Goal: Answer question/provide support: Share knowledge or assist other users

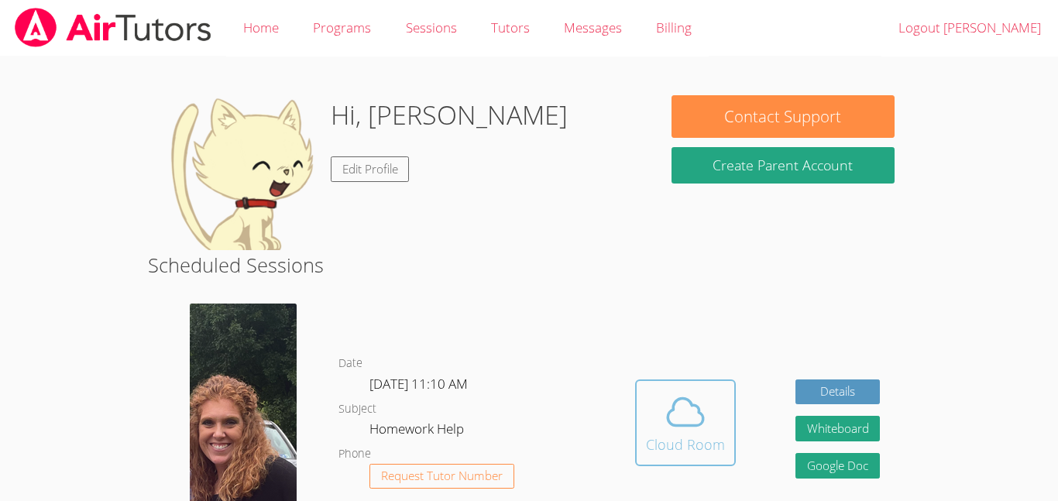
click at [683, 396] on icon at bounding box center [685, 412] width 43 height 43
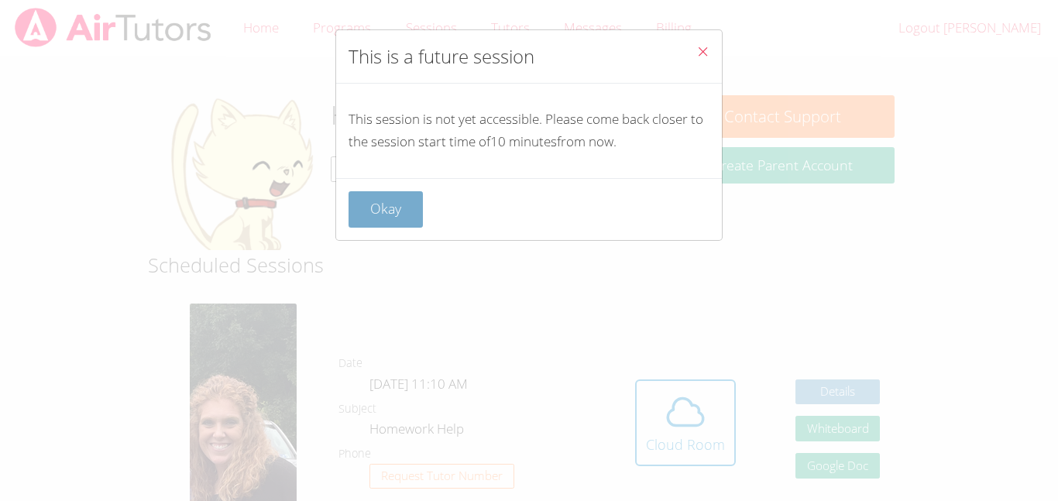
click at [389, 218] on button "Okay" at bounding box center [386, 209] width 74 height 36
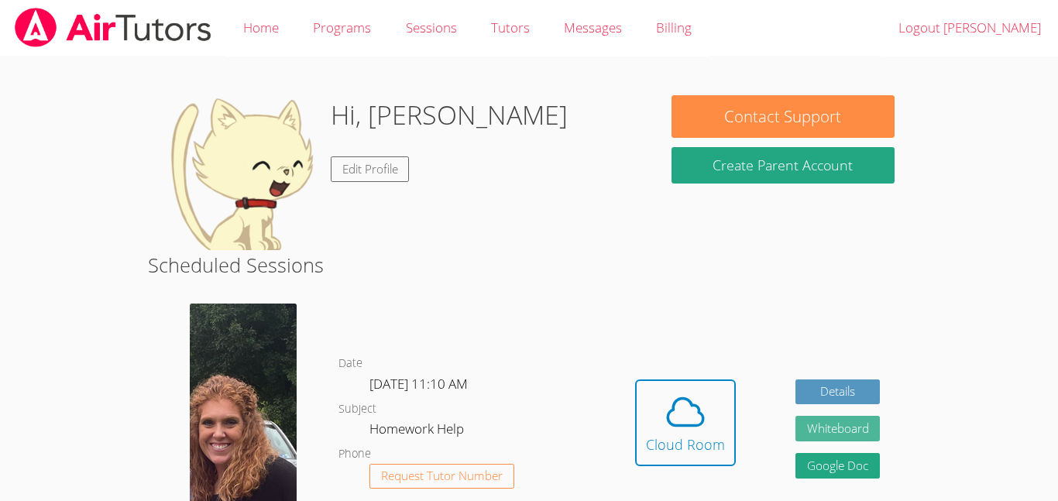
click at [828, 425] on button "Whiteboard" at bounding box center [838, 429] width 85 height 26
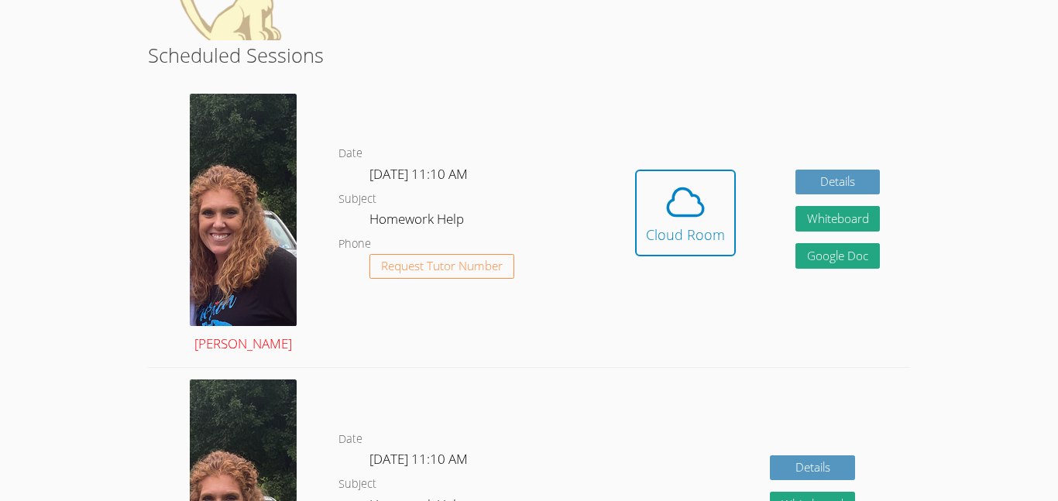
scroll to position [218, 0]
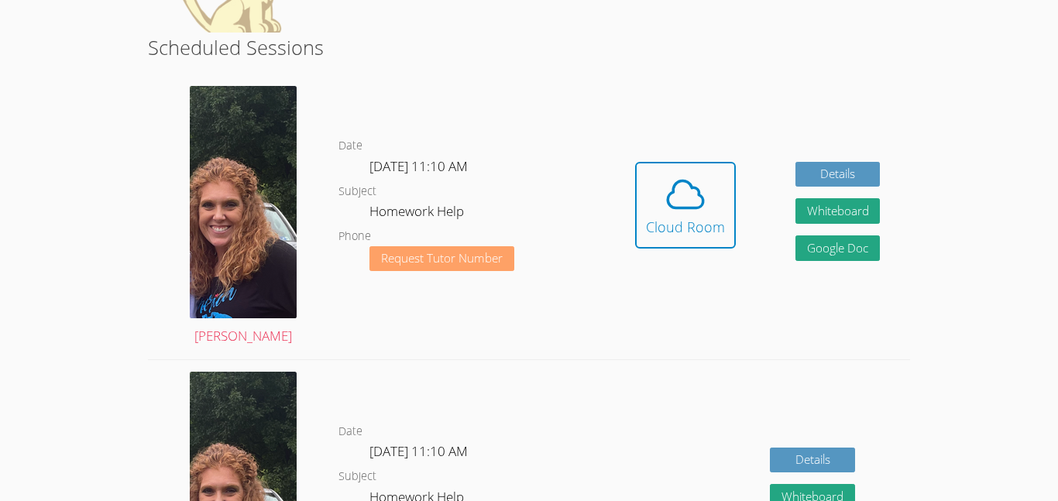
click at [457, 259] on span "Request Tutor Number" at bounding box center [442, 259] width 122 height 12
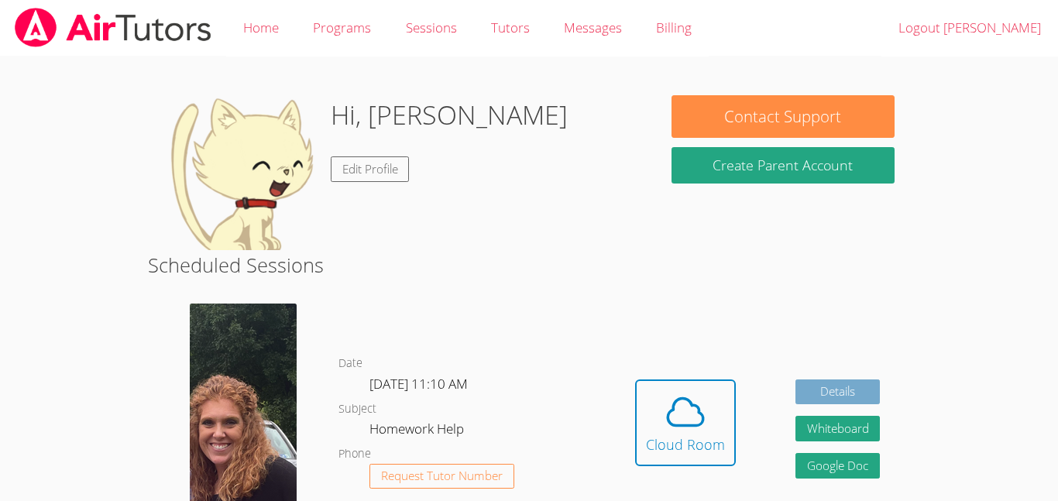
scroll to position [218, 0]
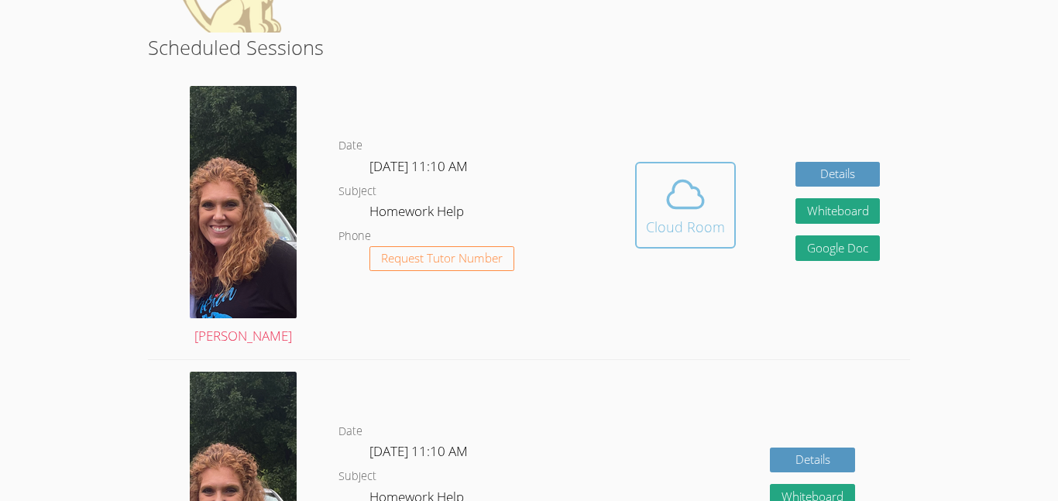
click at [721, 201] on span at bounding box center [685, 194] width 79 height 43
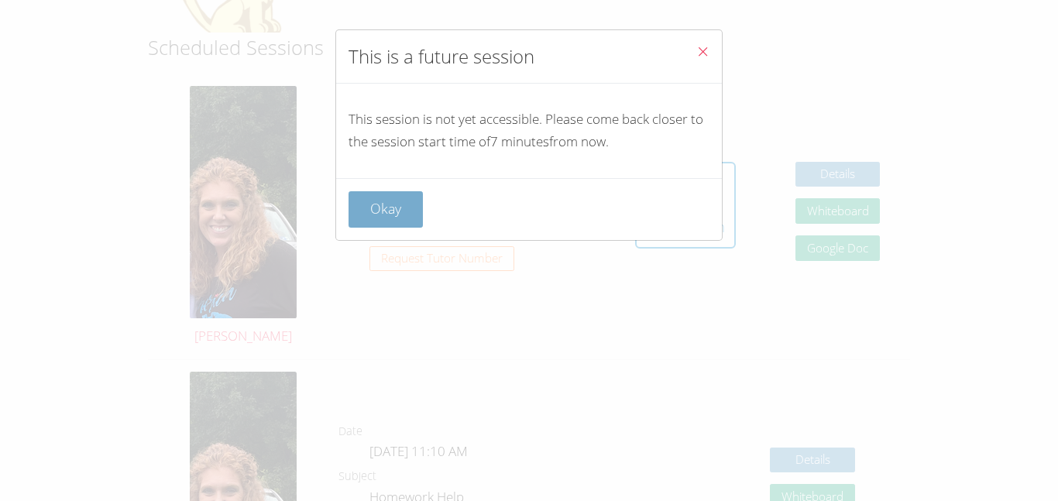
click at [381, 225] on button "Okay" at bounding box center [386, 209] width 74 height 36
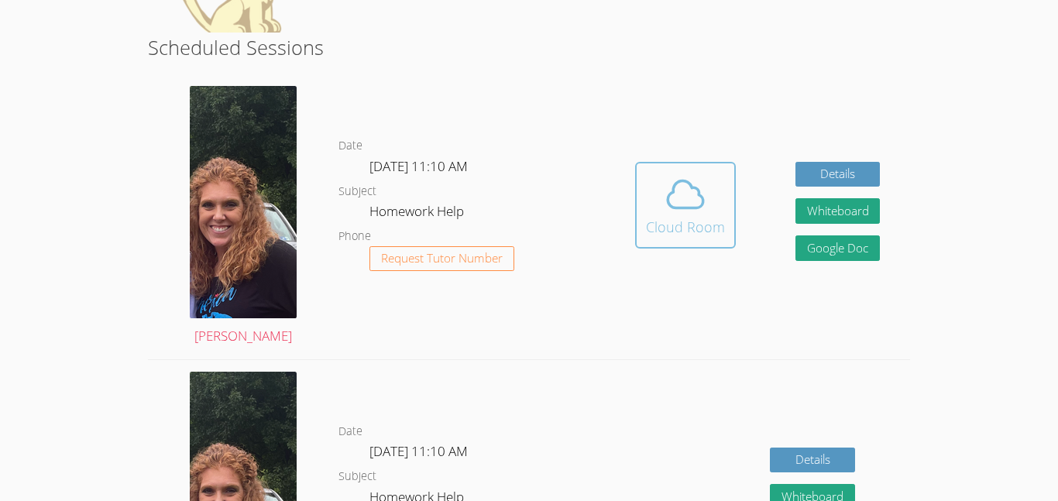
click at [641, 222] on button "Cloud Room" at bounding box center [685, 205] width 101 height 87
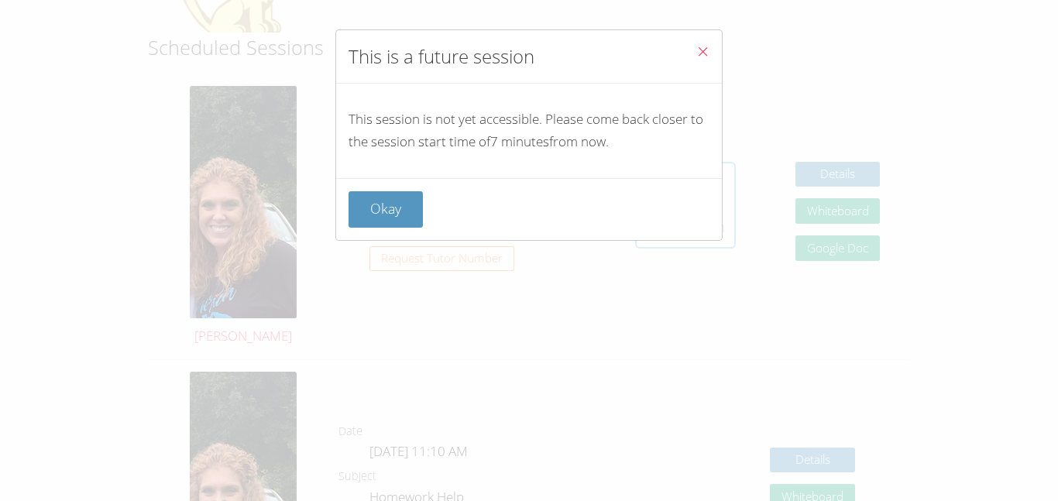
click at [641, 222] on div "Okay" at bounding box center [529, 209] width 361 height 36
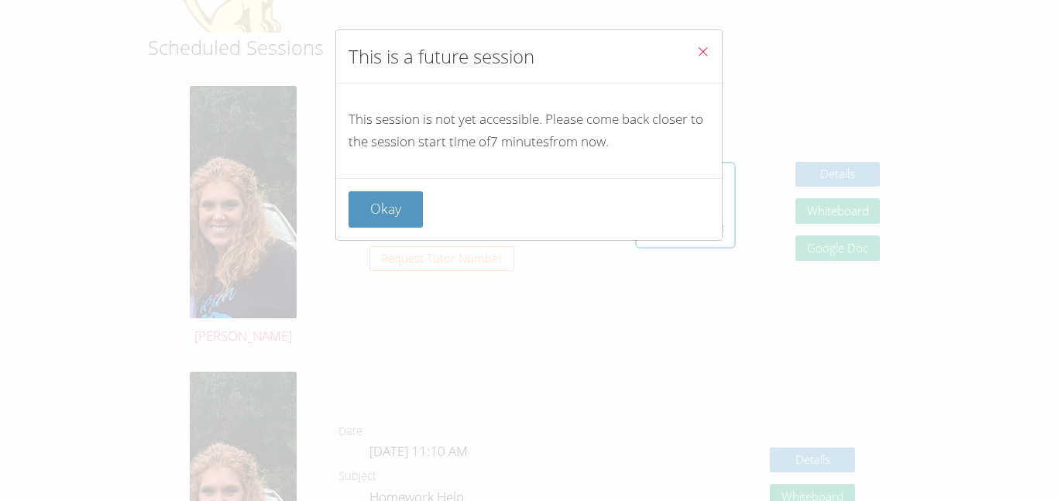
click at [703, 49] on icon "Close" at bounding box center [703, 51] width 13 height 13
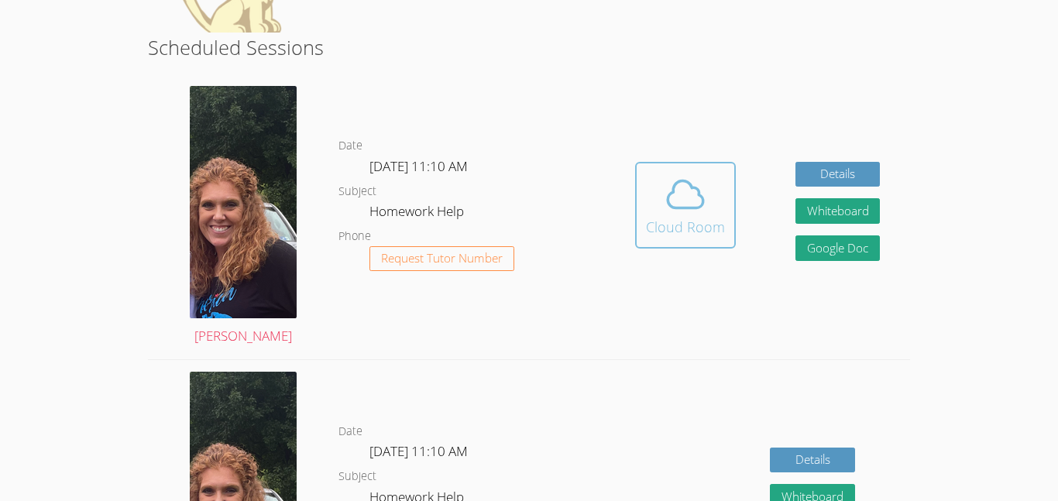
click at [710, 236] on div "Cloud Room" at bounding box center [685, 227] width 79 height 22
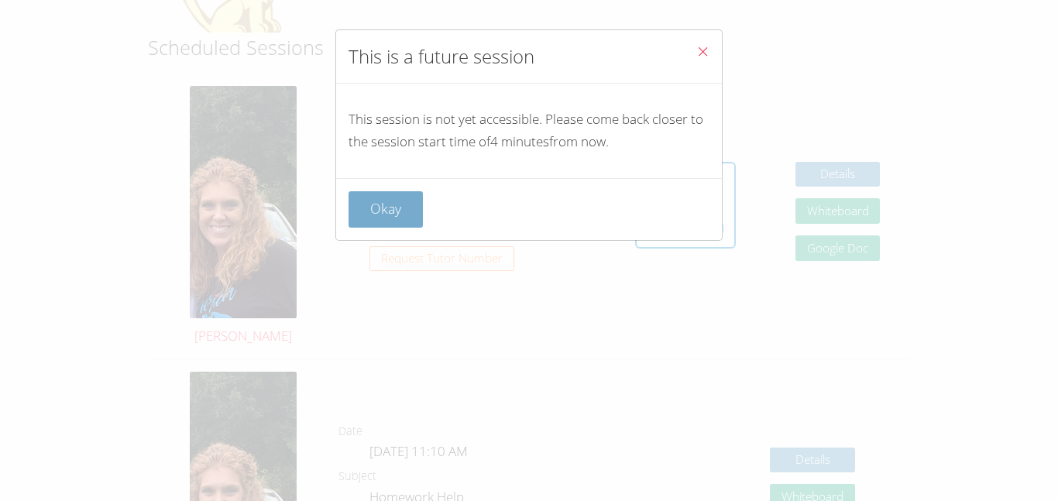
click at [394, 206] on button "Okay" at bounding box center [386, 209] width 74 height 36
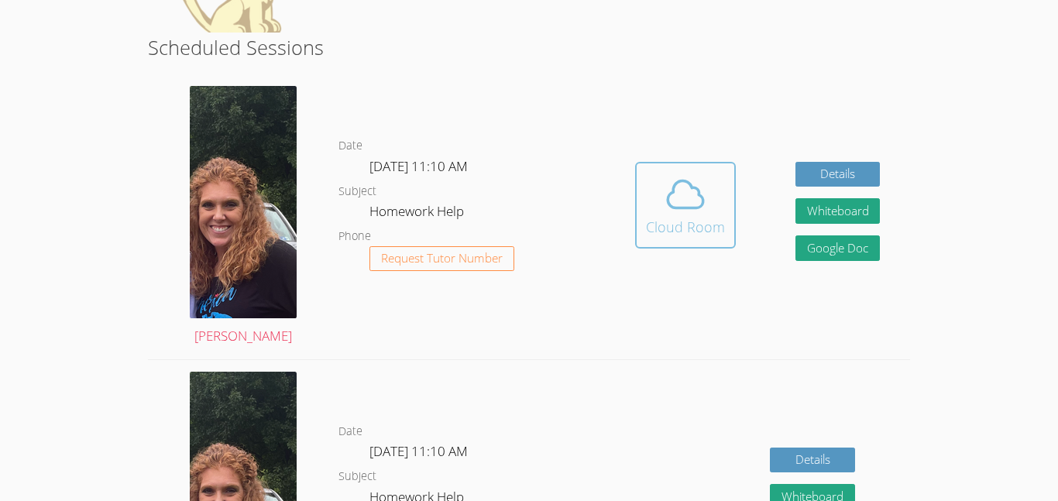
click at [653, 208] on span at bounding box center [685, 194] width 79 height 43
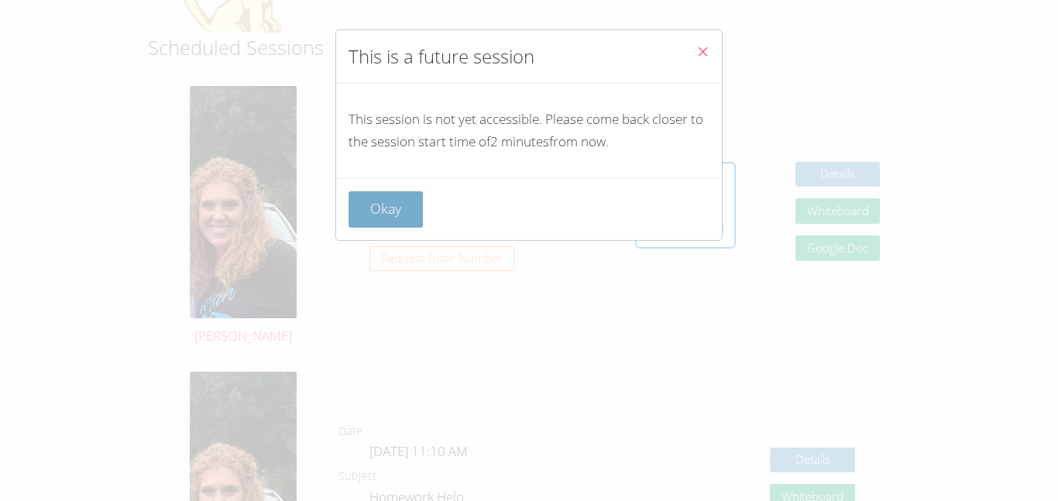
click at [380, 208] on button "Okay" at bounding box center [386, 209] width 74 height 36
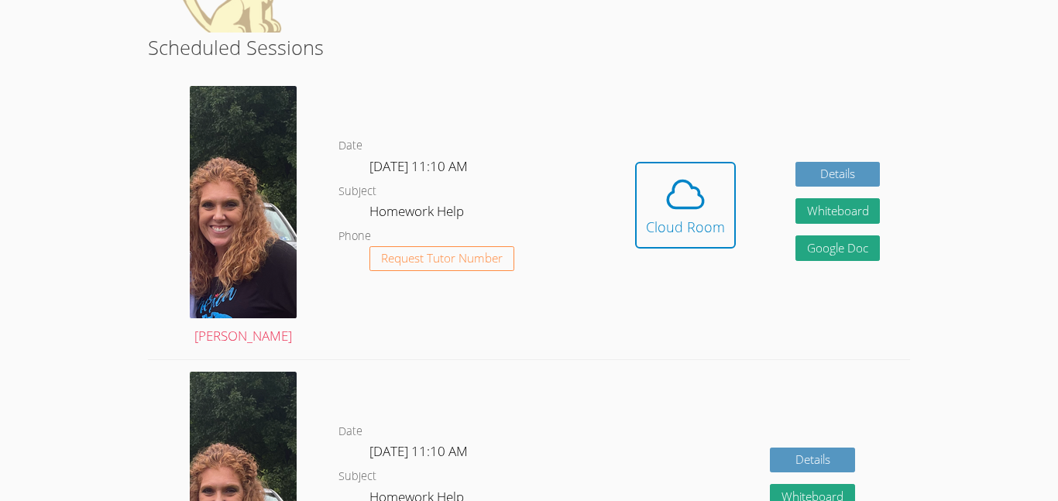
click at [380, 208] on dd "Homework Help" at bounding box center [419, 214] width 98 height 26
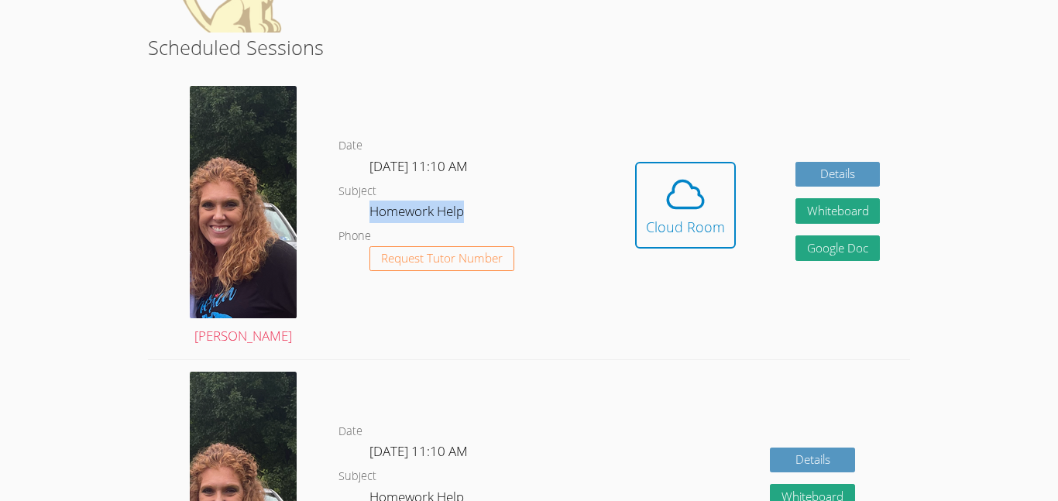
click at [380, 208] on dd "Homework Help" at bounding box center [419, 214] width 98 height 26
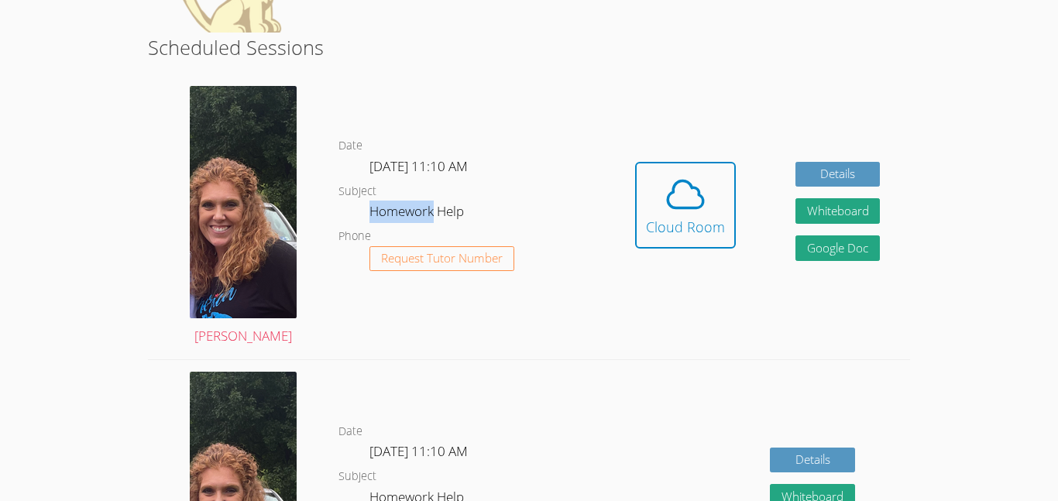
click at [380, 208] on dd "Homework Help" at bounding box center [419, 214] width 98 height 26
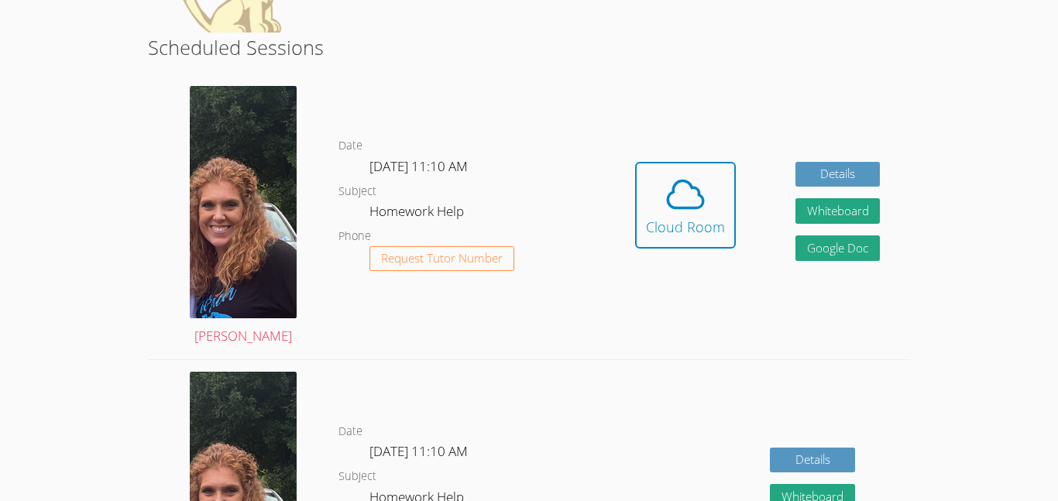
click at [380, 208] on dd "Homework Help" at bounding box center [419, 214] width 98 height 26
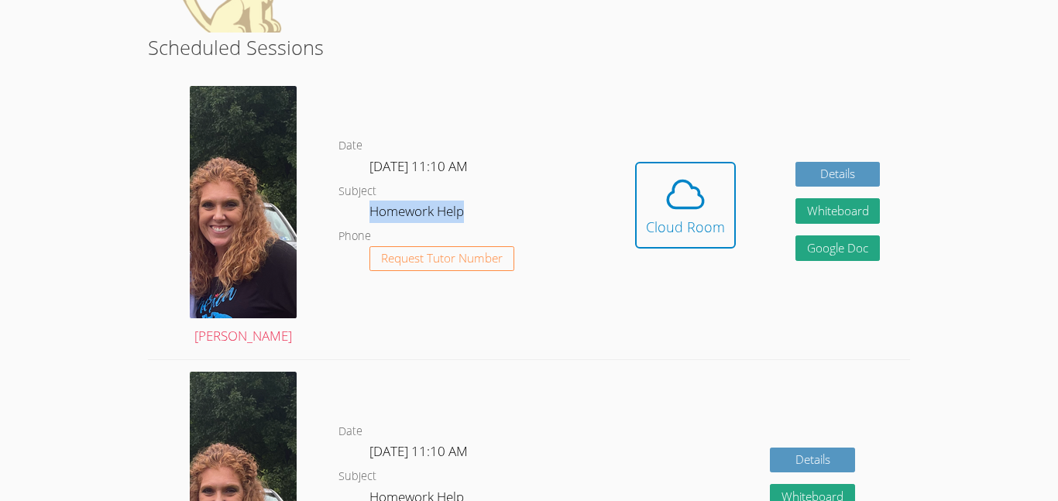
click at [380, 208] on dd "Homework Help" at bounding box center [419, 214] width 98 height 26
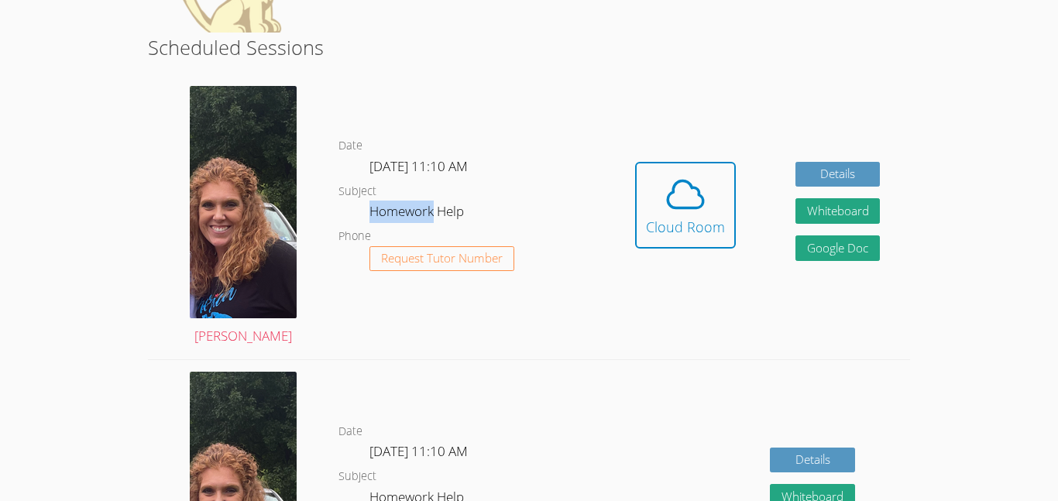
click at [380, 208] on dd "Homework Help" at bounding box center [419, 214] width 98 height 26
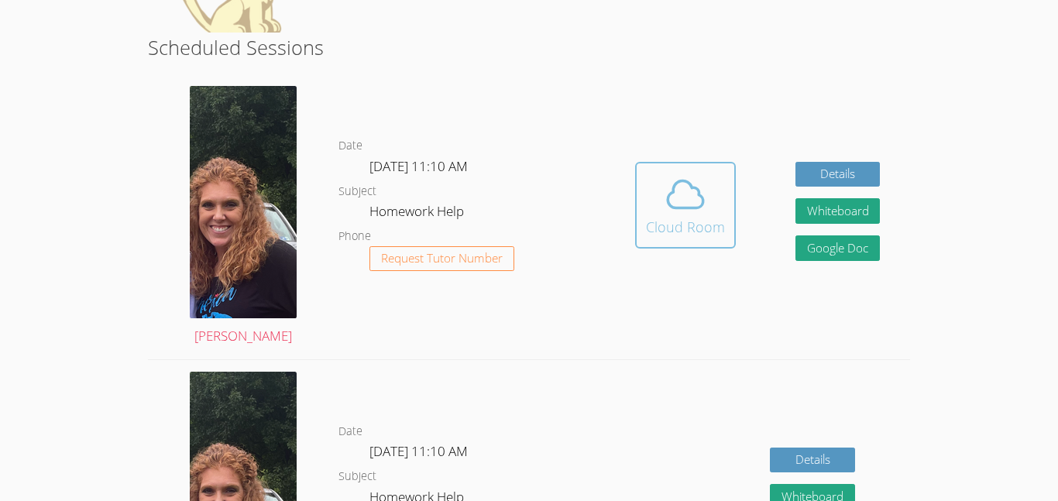
click at [699, 205] on icon at bounding box center [685, 194] width 43 height 43
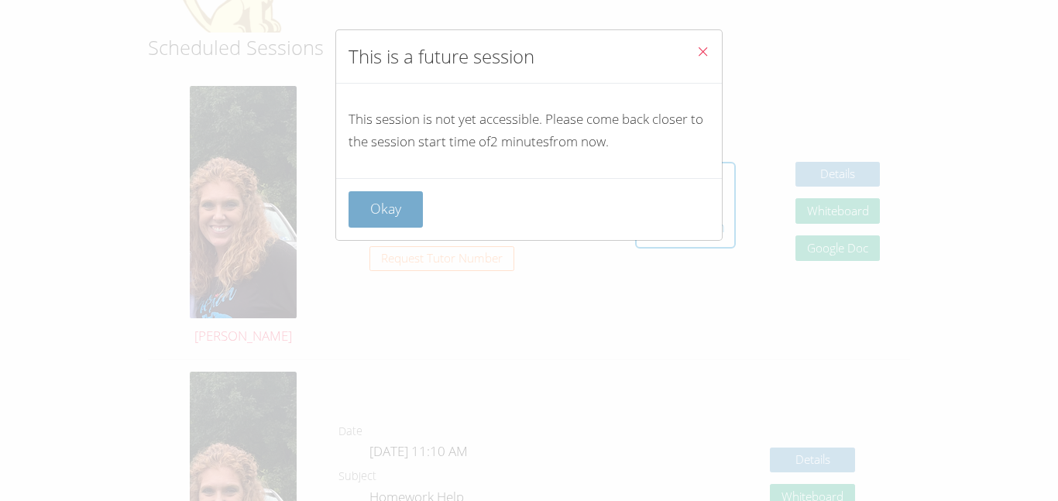
click at [402, 222] on button "Okay" at bounding box center [386, 209] width 74 height 36
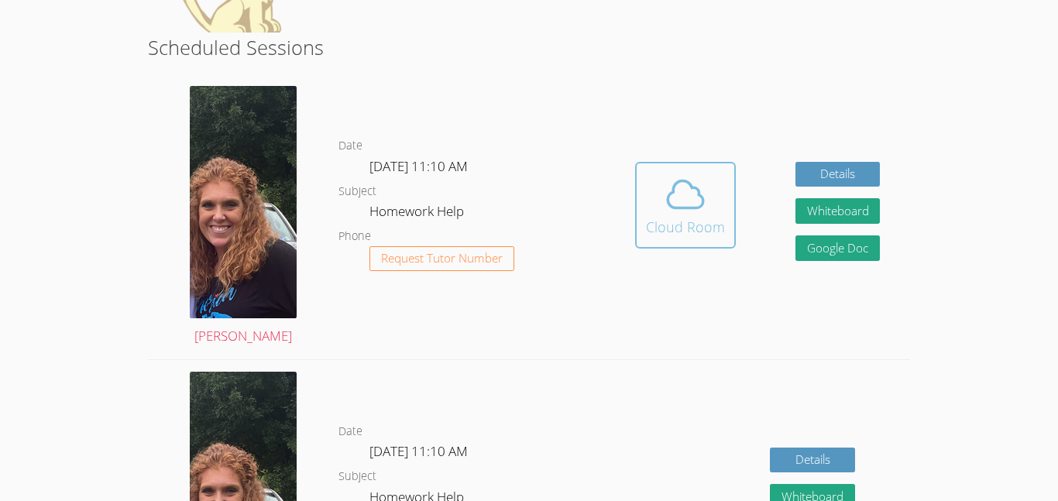
click at [669, 183] on icon at bounding box center [685, 194] width 43 height 43
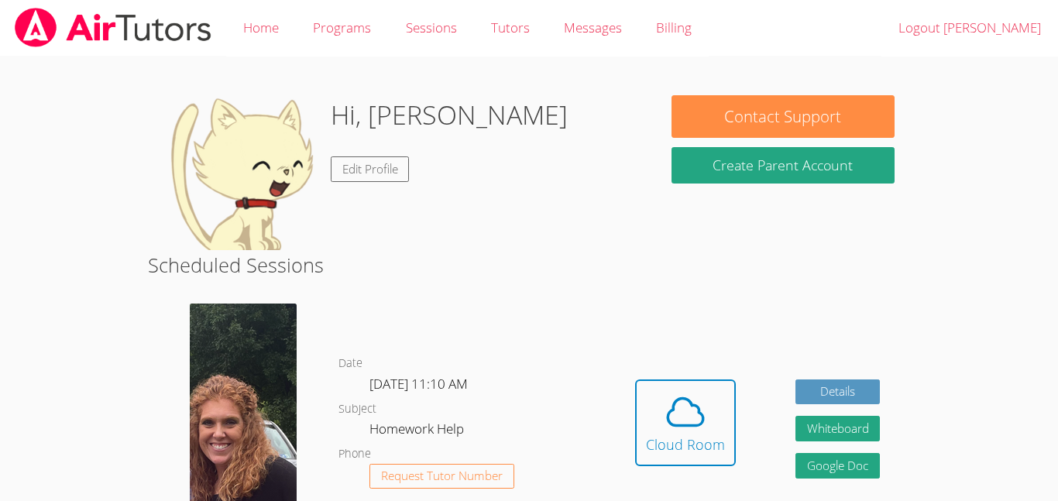
scroll to position [218, 0]
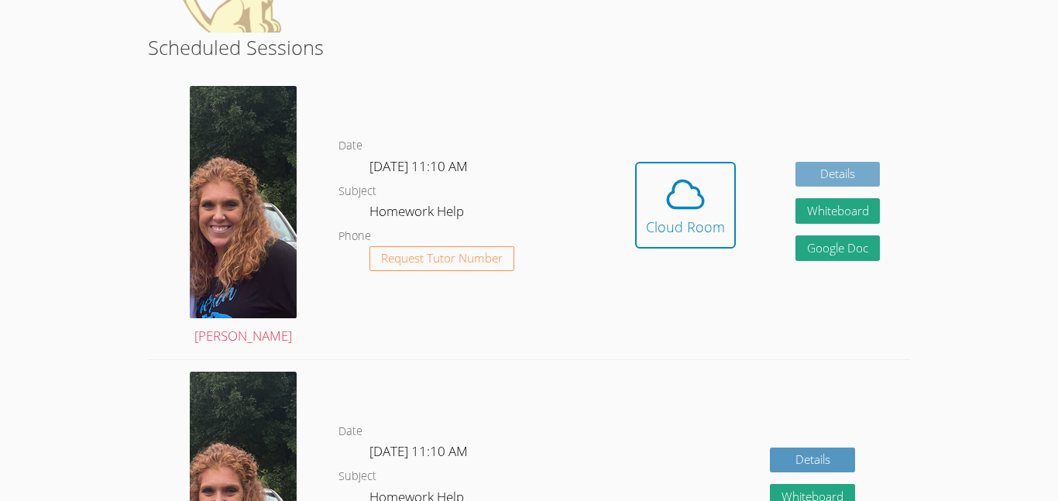
click at [850, 169] on link "Details" at bounding box center [838, 175] width 85 height 26
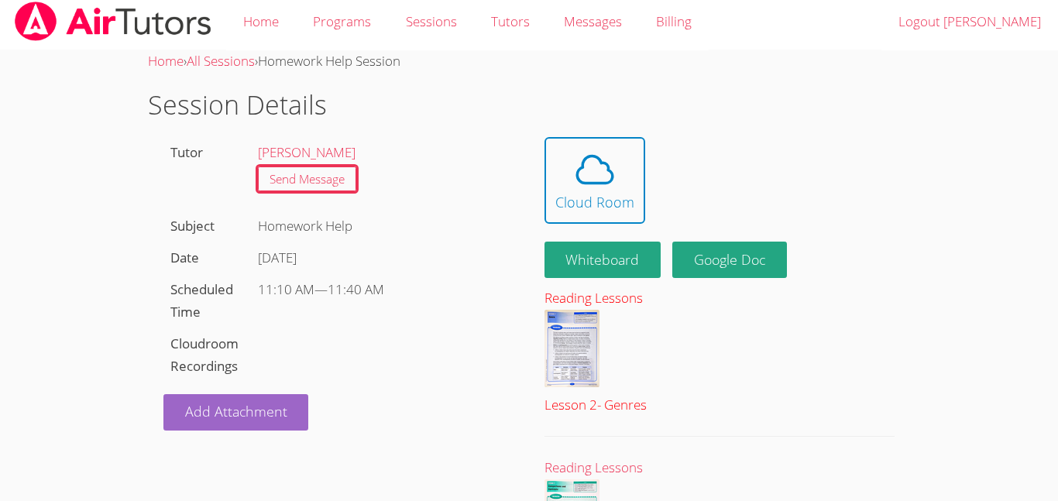
scroll to position [7, 0]
click at [67, 9] on img at bounding box center [113, 21] width 200 height 40
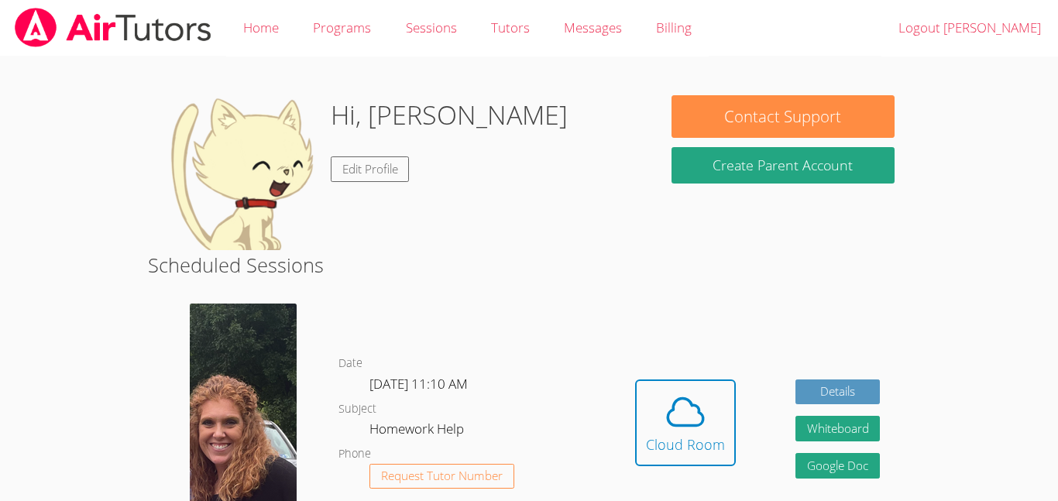
scroll to position [364, 0]
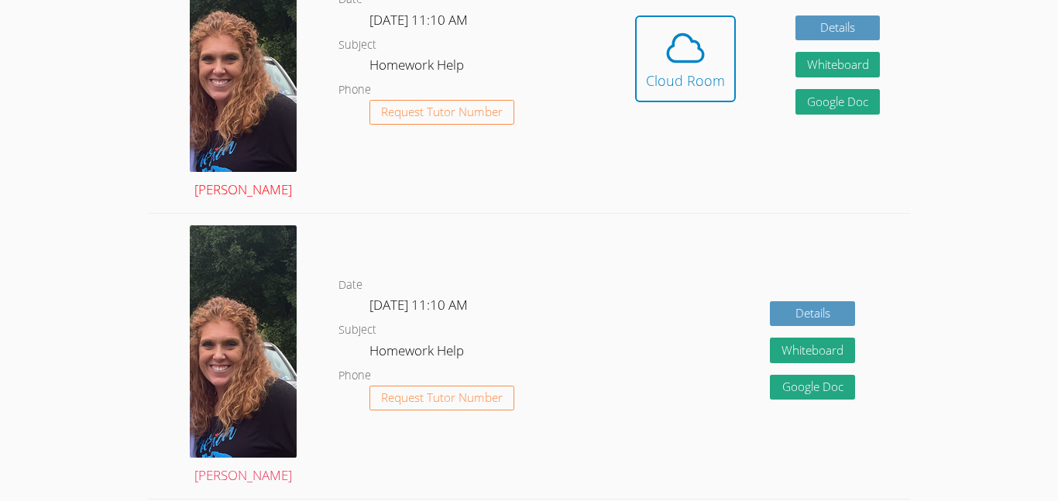
click at [248, 105] on img at bounding box center [243, 56] width 107 height 232
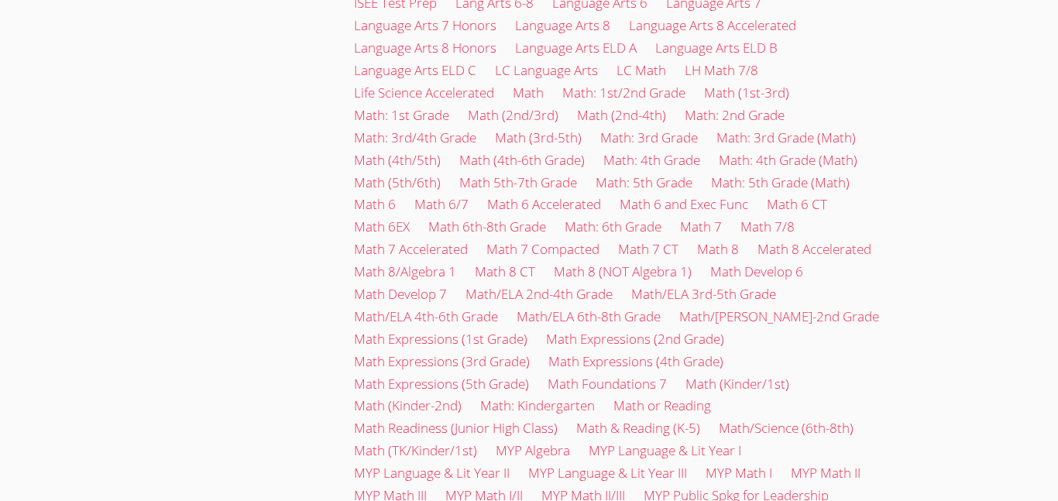
scroll to position [950, 0]
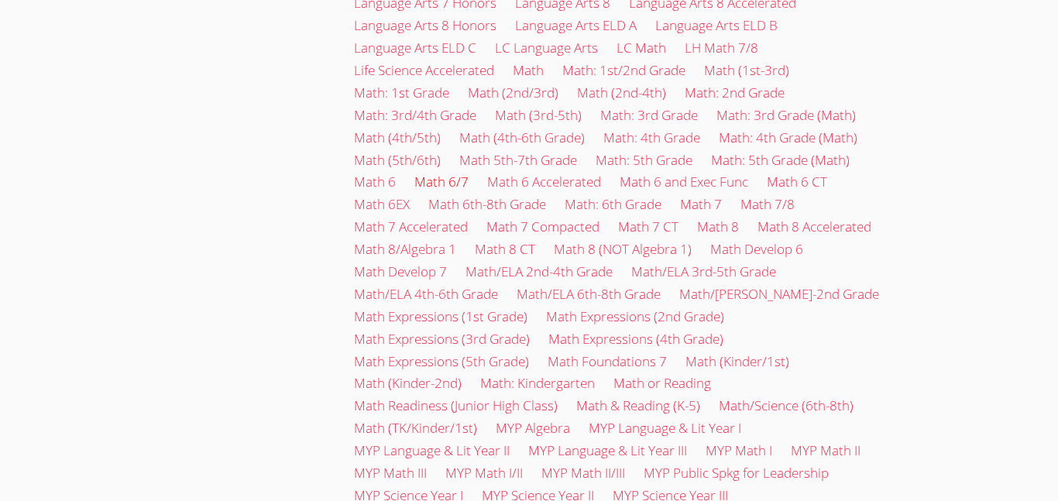
click at [444, 173] on link "Math 6/7" at bounding box center [442, 182] width 54 height 18
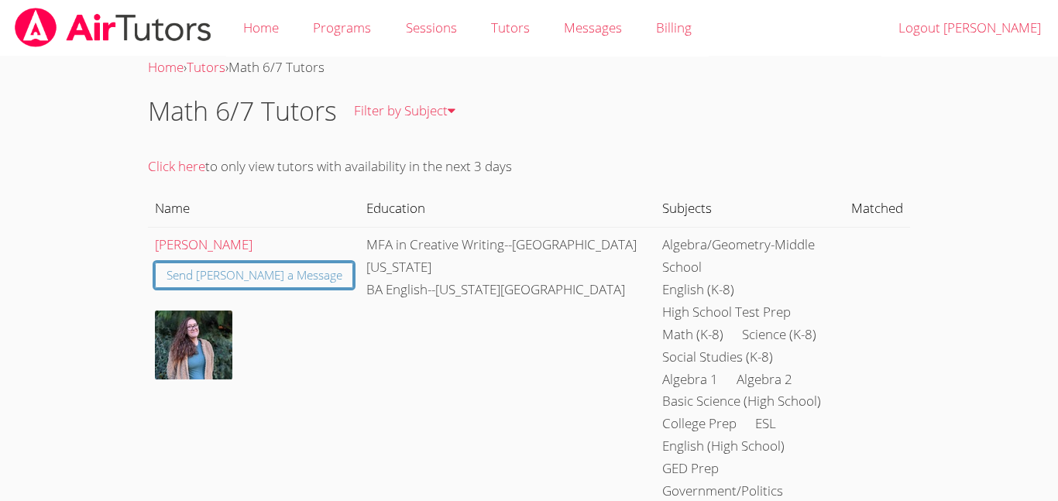
click at [85, 32] on img at bounding box center [113, 28] width 200 height 40
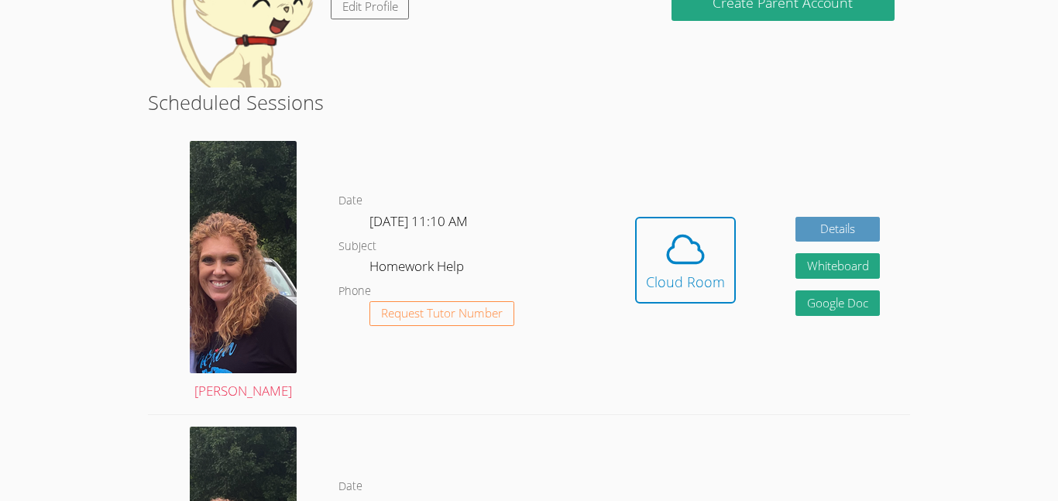
scroll to position [171, 0]
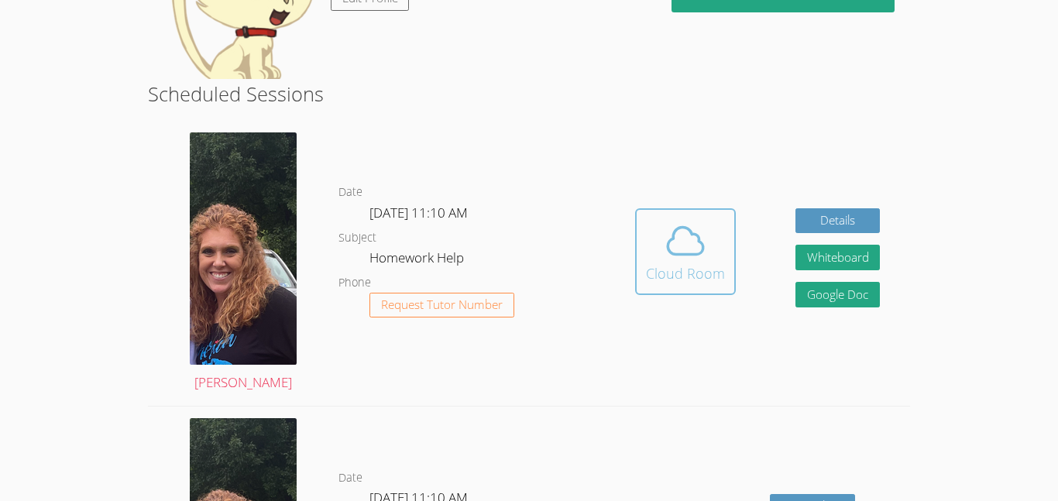
click at [655, 257] on span at bounding box center [685, 240] width 79 height 43
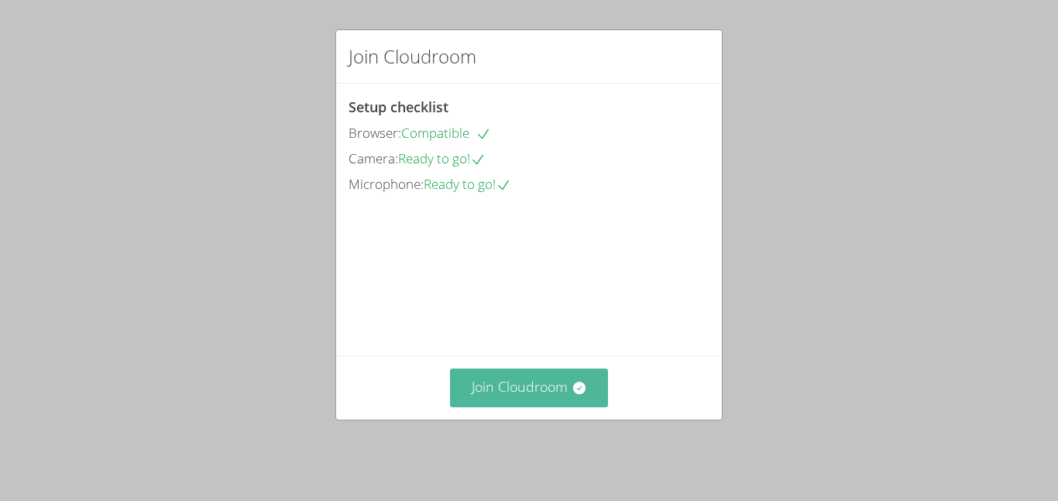
click at [539, 395] on button "Join Cloudroom" at bounding box center [529, 388] width 159 height 38
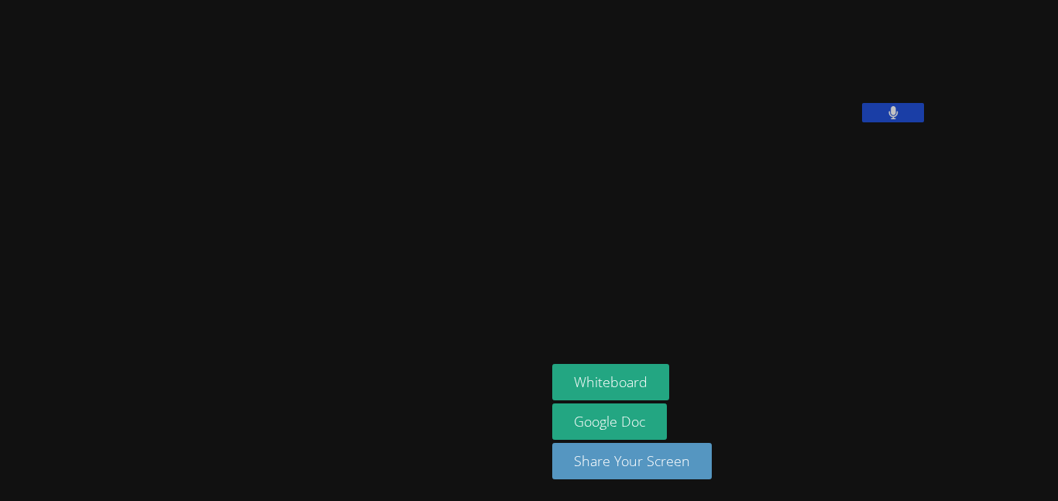
click at [862, 122] on button at bounding box center [893, 112] width 62 height 19
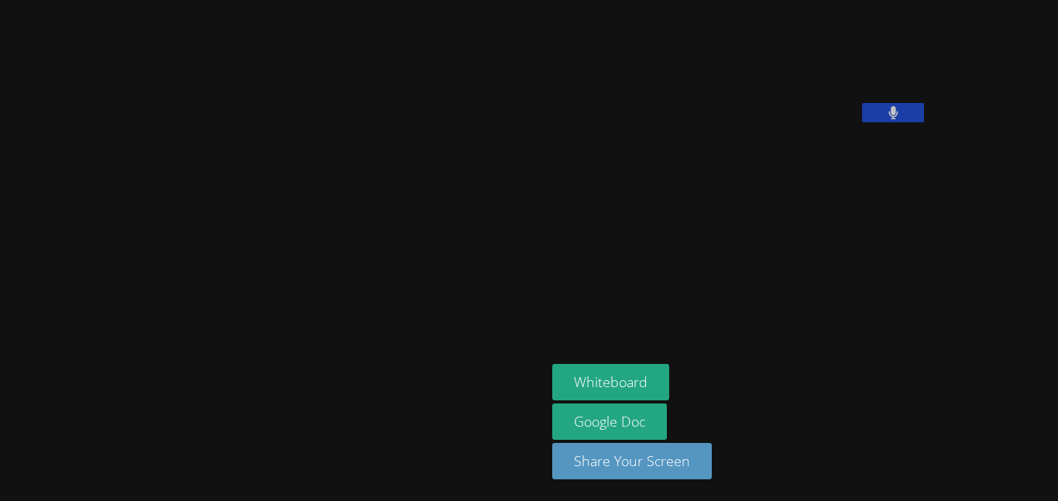
click at [862, 122] on button at bounding box center [893, 112] width 62 height 19
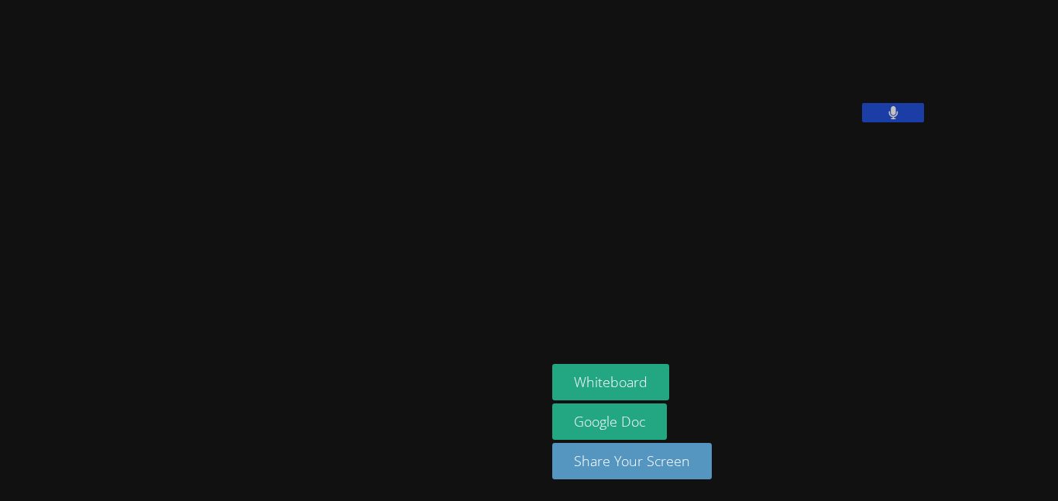
click at [862, 122] on button at bounding box center [893, 112] width 62 height 19
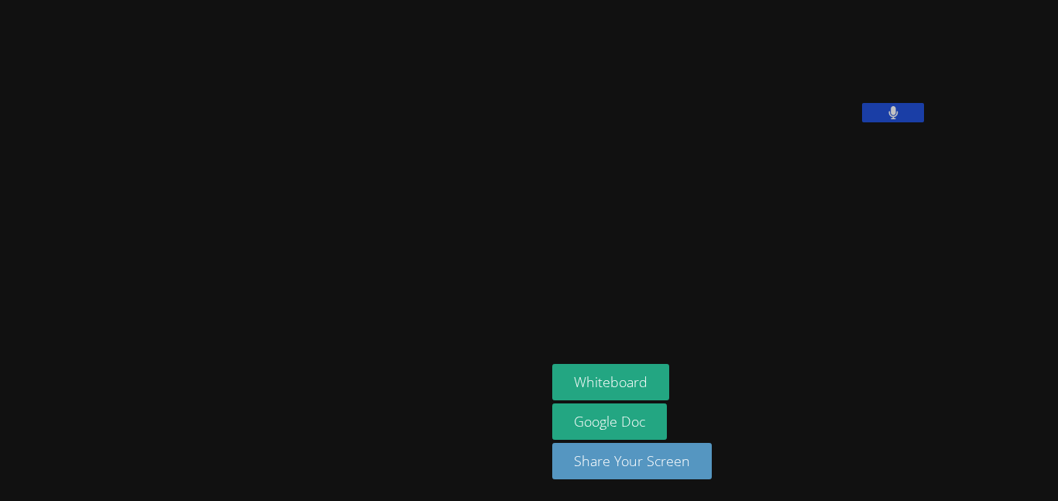
click at [862, 122] on button at bounding box center [893, 112] width 62 height 19
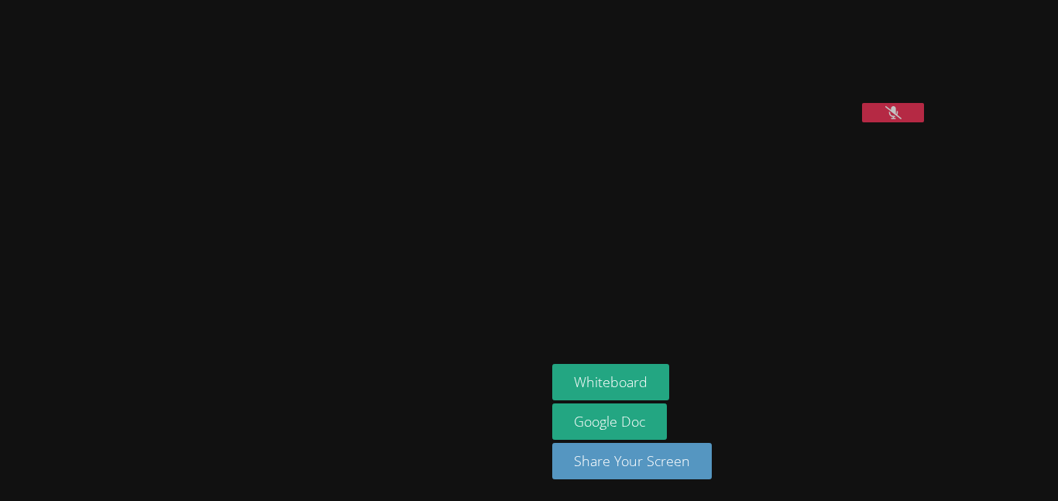
click at [862, 122] on button at bounding box center [893, 112] width 62 height 19
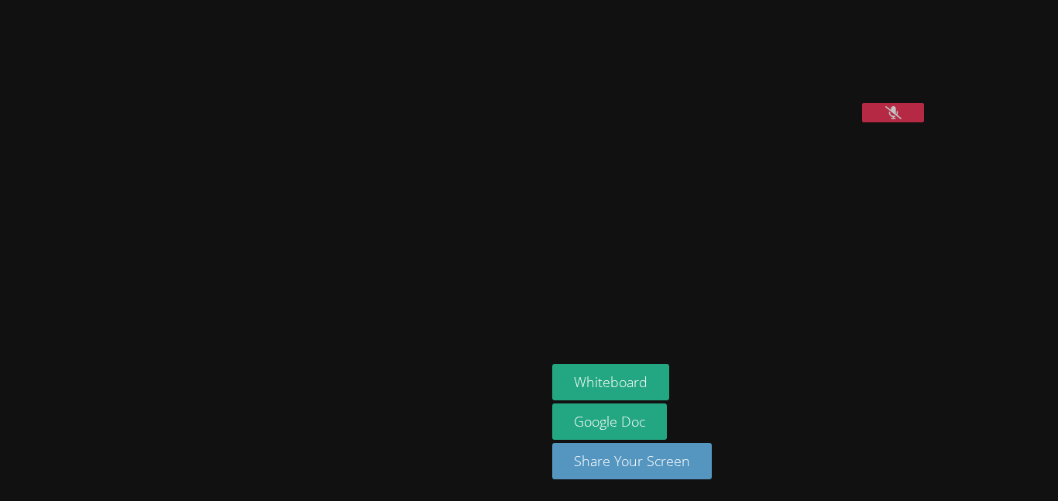
click at [862, 122] on button at bounding box center [893, 112] width 62 height 19
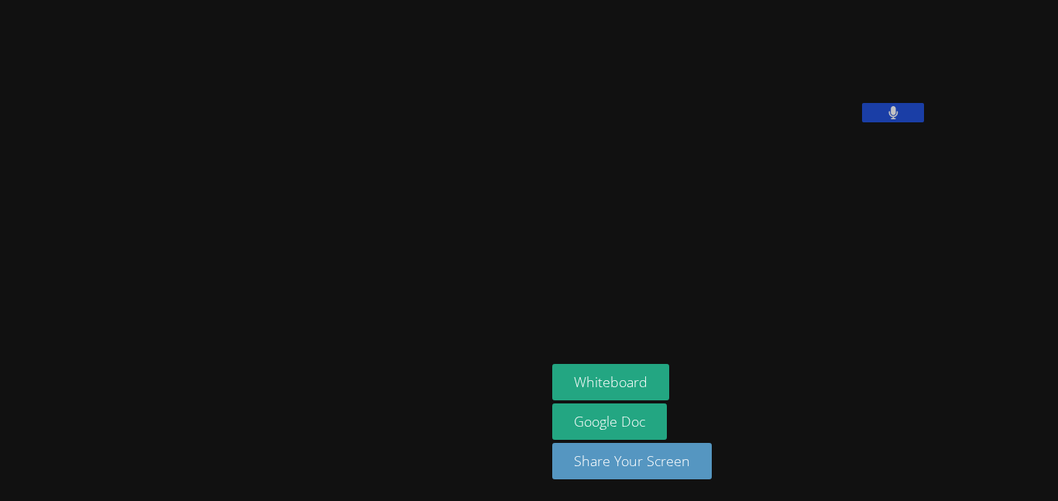
click at [862, 122] on button at bounding box center [893, 112] width 62 height 19
click at [552, 384] on button "Whiteboard" at bounding box center [610, 382] width 117 height 36
click at [633, 361] on aside "Paul Schwarz Whiteboard Google Doc Share Your Screen" at bounding box center [739, 250] width 387 height 501
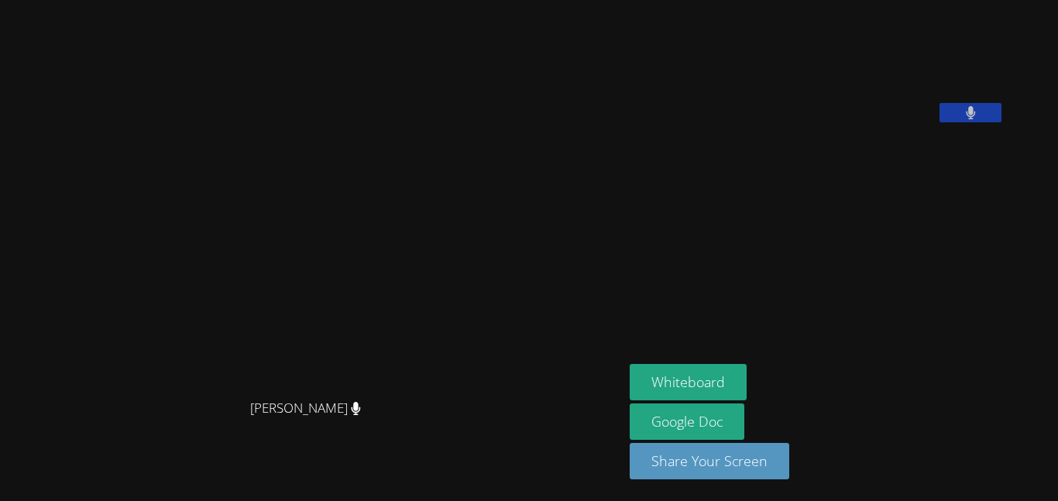
drag, startPoint x: 896, startPoint y: 112, endPoint x: 909, endPoint y: 194, distance: 83.2
click at [862, 122] on video at bounding box center [746, 64] width 232 height 116
drag, startPoint x: 421, startPoint y: 225, endPoint x: 205, endPoint y: 129, distance: 235.9
click at [205, 129] on video at bounding box center [312, 220] width 232 height 344
click at [429, 215] on video at bounding box center [312, 220] width 232 height 344
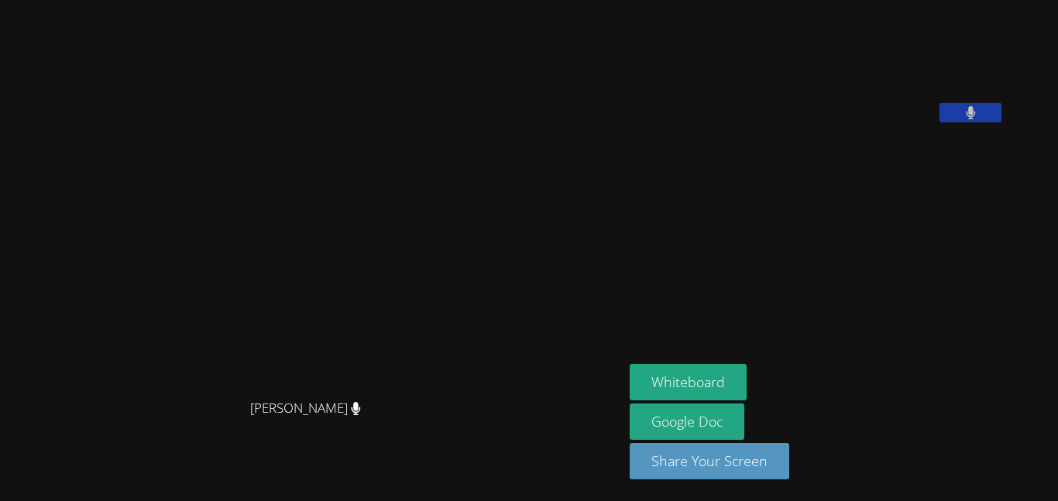
click at [429, 214] on video at bounding box center [312, 220] width 232 height 344
click at [732, 373] on button "Whiteboard" at bounding box center [688, 382] width 117 height 36
click at [747, 384] on button "Whiteboard" at bounding box center [688, 382] width 117 height 36
click at [747, 393] on button "Whiteboard" at bounding box center [688, 382] width 117 height 36
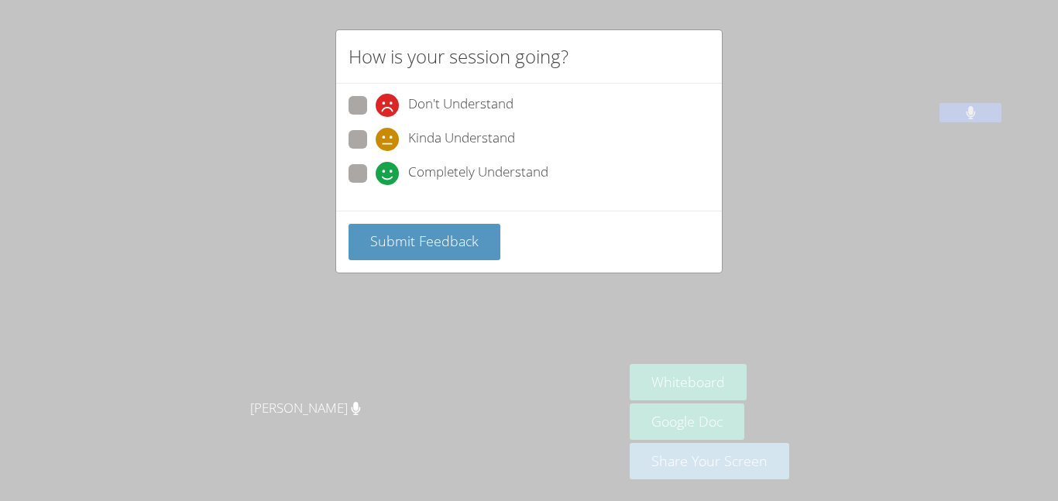
click at [376, 185] on span at bounding box center [376, 185] width 0 height 0
click at [376, 171] on input "Completely Understand" at bounding box center [382, 170] width 13 height 13
radio input "true"
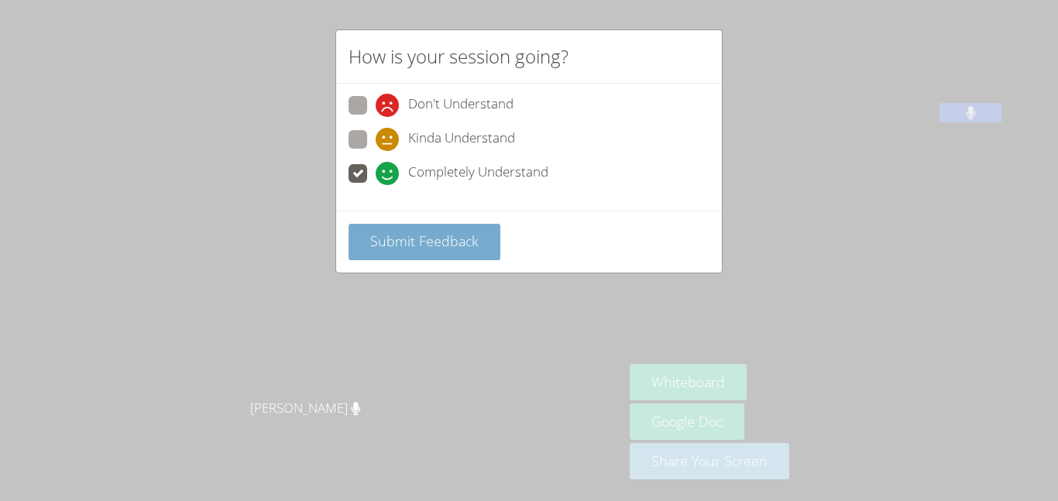
click at [411, 243] on span "Submit Feedback" at bounding box center [424, 241] width 108 height 19
